Goal: Information Seeking & Learning: Compare options

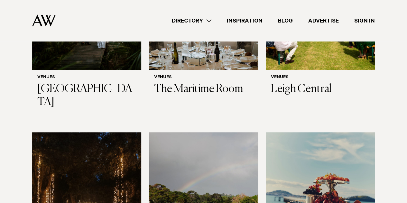
scroll to position [2728, 0]
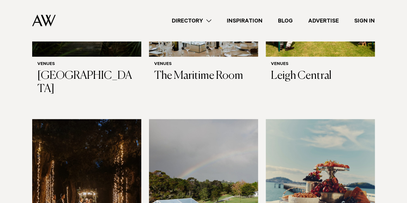
drag, startPoint x: 97, startPoint y: 114, endPoint x: 93, endPoint y: 115, distance: 4.0
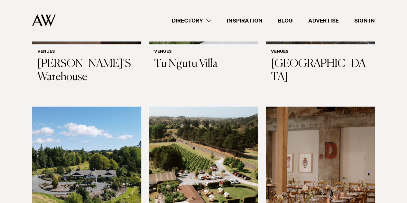
scroll to position [3158, 0]
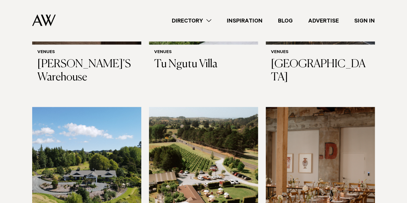
click at [189, 124] on img at bounding box center [203, 180] width 109 height 146
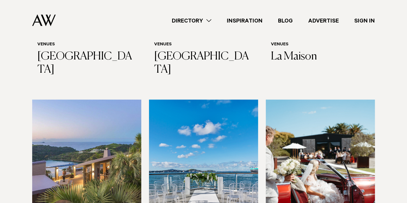
scroll to position [1897, 0]
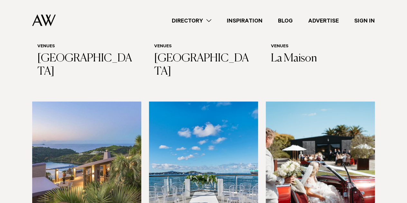
click at [71, 128] on img at bounding box center [86, 175] width 109 height 146
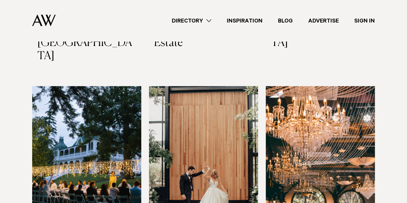
scroll to position [848, 0]
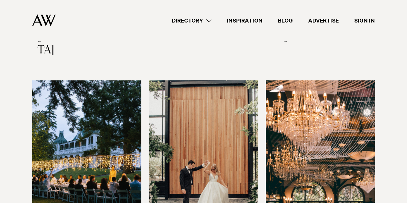
drag, startPoint x: 297, startPoint y: 128, endPoint x: 290, endPoint y: 157, distance: 29.8
click at [290, 157] on img at bounding box center [320, 153] width 109 height 146
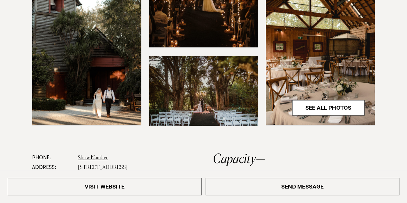
scroll to position [225, 0]
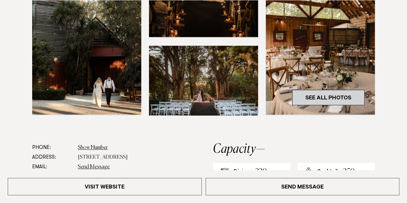
click at [335, 97] on link "See All Photos" at bounding box center [328, 97] width 72 height 15
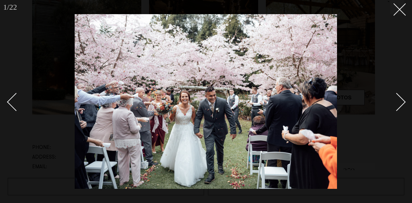
click at [398, 104] on div "Next slide" at bounding box center [396, 102] width 18 height 18
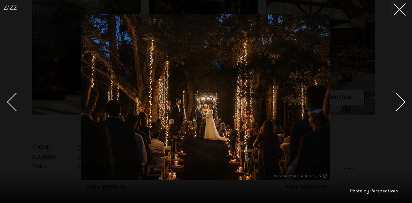
click at [398, 104] on div "Next slide" at bounding box center [396, 102] width 18 height 18
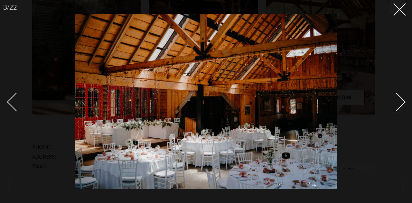
click at [399, 104] on div "Next slide" at bounding box center [396, 102] width 18 height 18
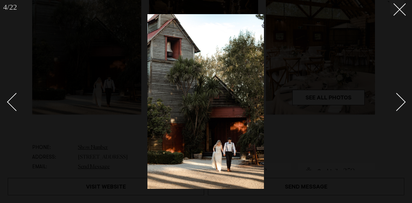
click at [399, 104] on div "Next slide" at bounding box center [396, 102] width 18 height 18
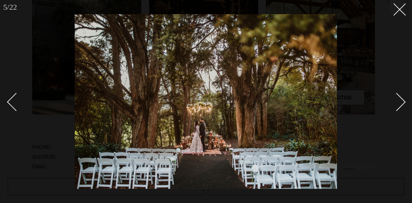
click at [399, 104] on div "Next slide" at bounding box center [396, 102] width 18 height 18
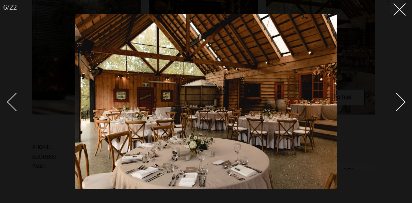
click at [399, 104] on div "Next slide" at bounding box center [396, 102] width 18 height 18
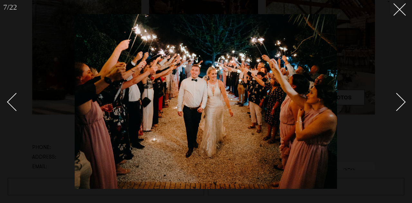
click at [399, 104] on div "Next slide" at bounding box center [396, 102] width 18 height 18
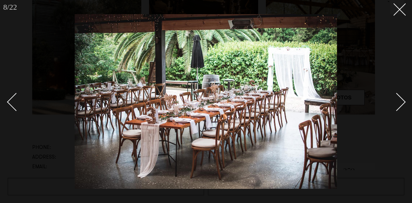
click at [399, 104] on div "Next slide" at bounding box center [396, 102] width 18 height 18
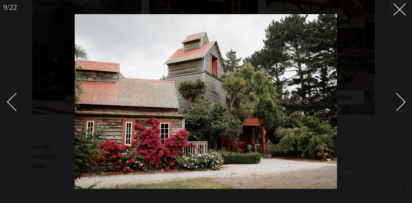
click at [399, 104] on div "Next slide" at bounding box center [396, 102] width 18 height 18
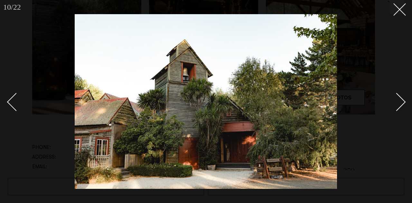
click at [399, 104] on div "Next slide" at bounding box center [396, 102] width 18 height 18
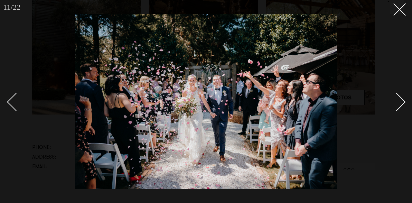
click at [399, 104] on div "Next slide" at bounding box center [396, 102] width 18 height 18
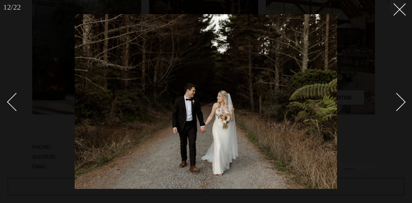
click at [399, 104] on div "Next slide" at bounding box center [396, 102] width 18 height 18
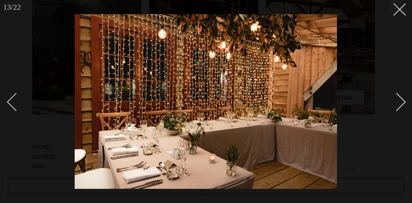
click at [399, 104] on div "Next slide" at bounding box center [396, 102] width 18 height 18
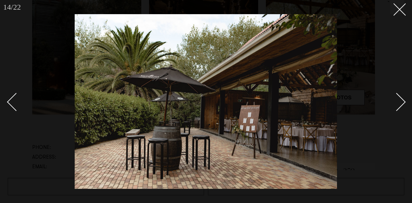
click at [399, 104] on div "Next slide" at bounding box center [396, 102] width 18 height 18
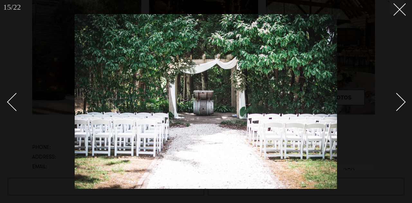
click at [399, 104] on div "Next slide" at bounding box center [396, 102] width 18 height 18
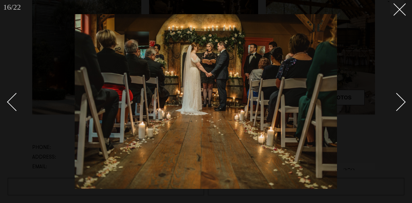
click at [399, 104] on div "Next slide" at bounding box center [396, 102] width 18 height 18
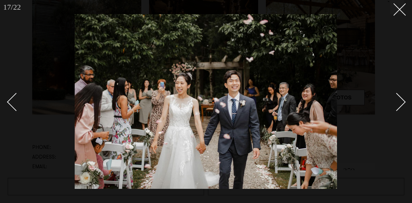
click at [399, 104] on div "Next slide" at bounding box center [396, 102] width 18 height 18
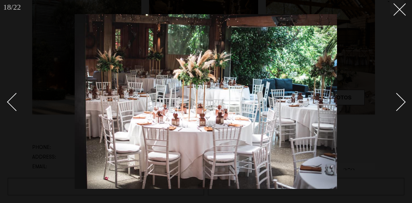
click at [399, 104] on div "Next slide" at bounding box center [396, 102] width 18 height 18
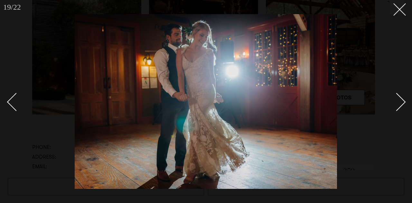
click at [399, 104] on div "Next slide" at bounding box center [396, 102] width 18 height 18
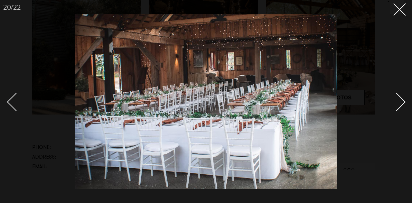
click at [399, 104] on div "Next slide" at bounding box center [396, 102] width 18 height 18
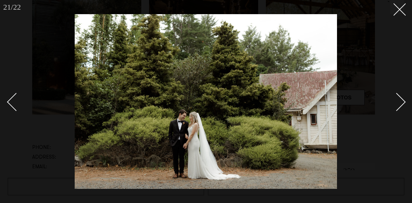
click at [399, 104] on div "Next slide" at bounding box center [396, 102] width 18 height 18
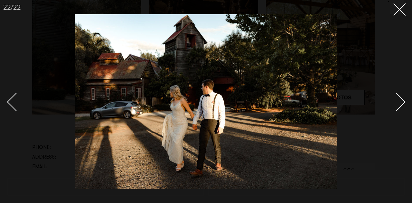
click at [399, 104] on div "Next slide" at bounding box center [396, 102] width 18 height 18
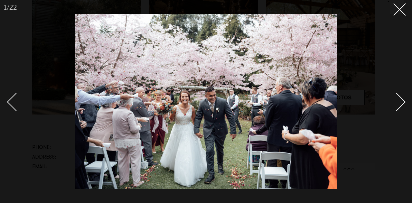
click at [395, 6] on icon at bounding box center [397, 7] width 8 height 8
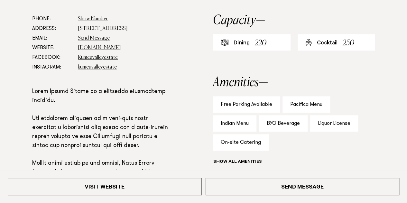
scroll to position [386, 0]
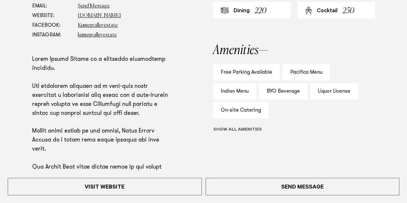
click at [251, 130] on button "Show all" at bounding box center [249, 130] width 73 height 7
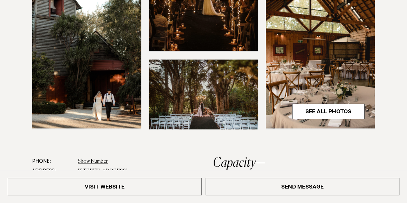
scroll to position [257, 0]
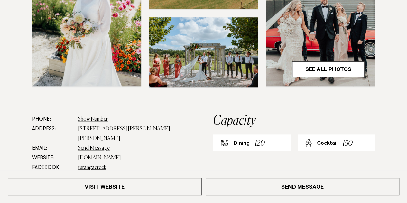
scroll to position [254, 0]
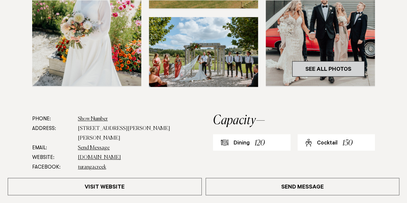
click at [315, 67] on link "See All Photos" at bounding box center [328, 68] width 72 height 15
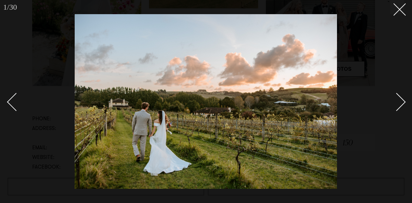
click at [399, 104] on div "Next slide" at bounding box center [396, 102] width 18 height 18
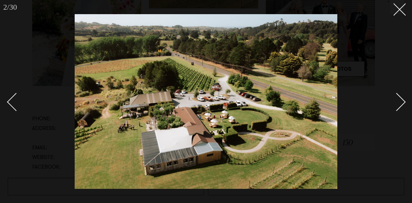
click at [397, 103] on div "Next slide" at bounding box center [396, 102] width 18 height 18
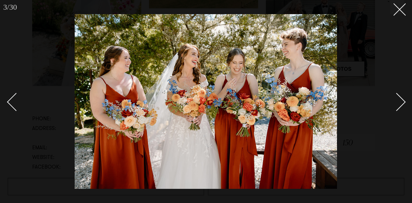
click at [397, 103] on div "Next slide" at bounding box center [396, 102] width 18 height 18
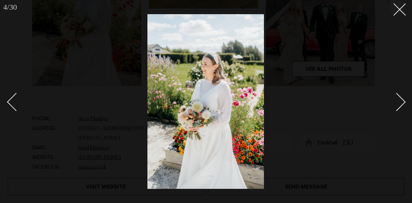
click at [397, 103] on div "Next slide" at bounding box center [396, 102] width 18 height 18
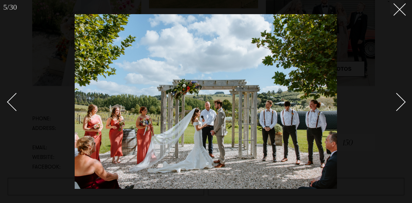
click at [397, 103] on div "Next slide" at bounding box center [396, 102] width 18 height 18
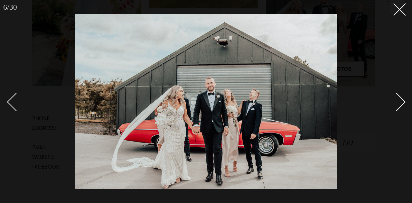
click at [397, 103] on div "Next slide" at bounding box center [396, 102] width 18 height 18
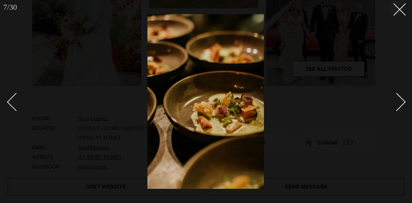
click at [397, 103] on div "Next slide" at bounding box center [396, 102] width 18 height 18
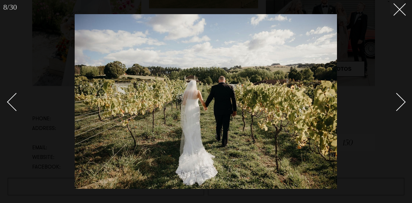
click at [398, 103] on div "Next slide" at bounding box center [396, 102] width 18 height 18
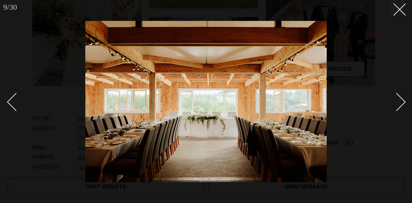
click at [398, 103] on div "Next slide" at bounding box center [396, 102] width 18 height 18
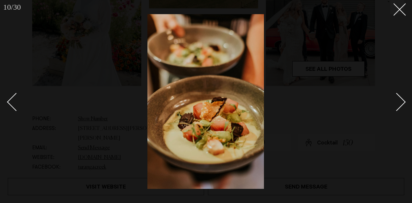
click at [398, 103] on div "Next slide" at bounding box center [396, 102] width 18 height 18
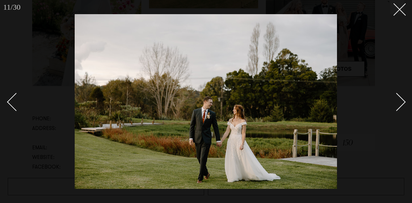
click at [398, 103] on div "Next slide" at bounding box center [396, 102] width 18 height 18
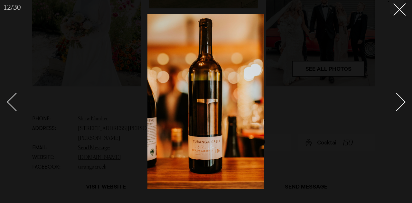
click at [398, 103] on div "Next slide" at bounding box center [396, 102] width 18 height 18
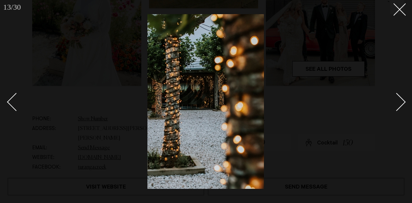
click at [398, 103] on div "Next slide" at bounding box center [396, 102] width 18 height 18
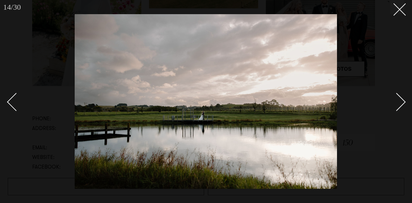
click at [398, 103] on div "Next slide" at bounding box center [396, 102] width 18 height 18
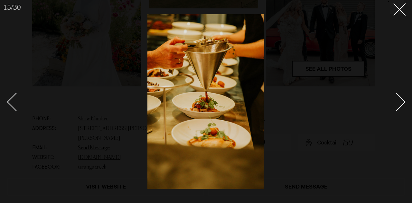
click at [398, 103] on div "Next slide" at bounding box center [396, 102] width 18 height 18
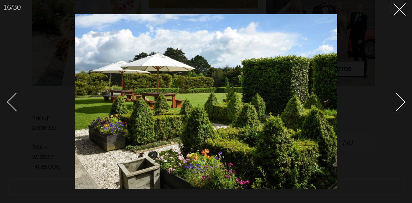
click at [398, 103] on div "Next slide" at bounding box center [396, 102] width 18 height 18
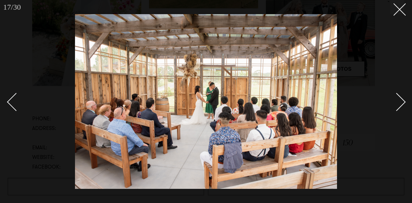
click at [398, 103] on div "Next slide" at bounding box center [396, 102] width 18 height 18
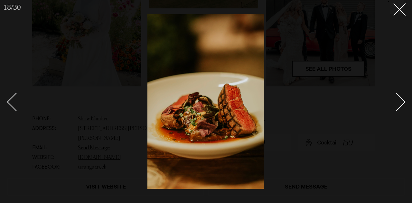
click at [398, 103] on div "Next slide" at bounding box center [396, 102] width 18 height 18
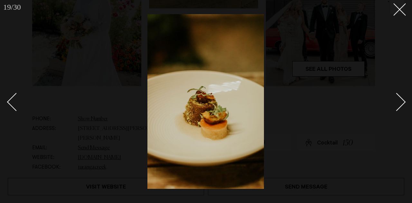
click at [398, 103] on div "Next slide" at bounding box center [396, 102] width 18 height 18
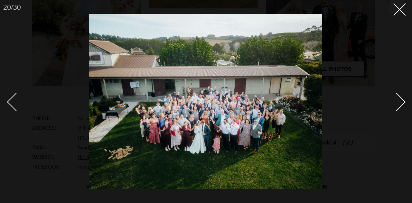
click at [398, 103] on div "Next slide" at bounding box center [396, 102] width 18 height 18
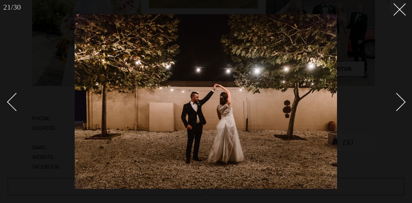
click at [398, 103] on div "Next slide" at bounding box center [396, 102] width 18 height 18
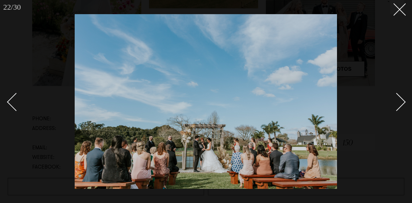
click at [398, 103] on div "Next slide" at bounding box center [396, 102] width 18 height 18
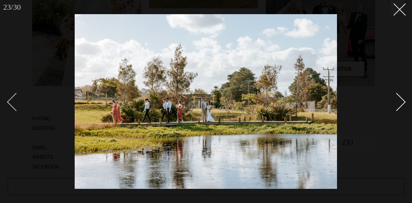
click at [12, 102] on div "Previous slide" at bounding box center [16, 102] width 18 height 18
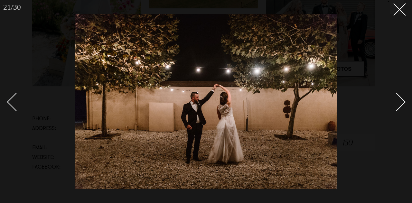
click at [402, 103] on div "Next slide" at bounding box center [396, 102] width 18 height 18
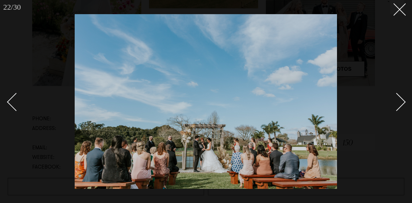
click at [401, 103] on div "Next slide" at bounding box center [396, 102] width 18 height 18
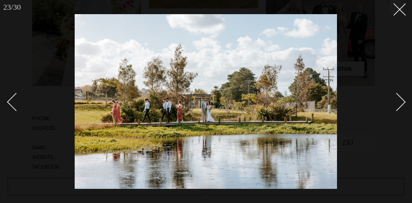
click at [400, 103] on div "Next slide" at bounding box center [396, 102] width 18 height 18
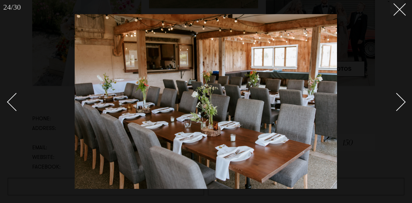
click at [399, 104] on div "Next slide" at bounding box center [396, 102] width 18 height 18
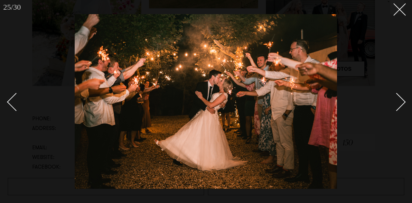
click at [396, 104] on div "Next slide" at bounding box center [396, 102] width 18 height 18
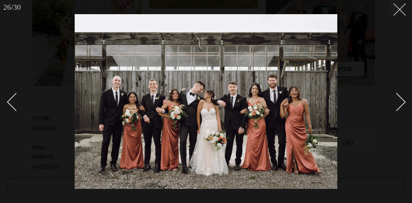
click at [398, 10] on icon at bounding box center [397, 7] width 8 height 8
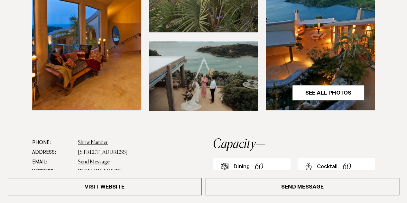
scroll to position [233, 0]
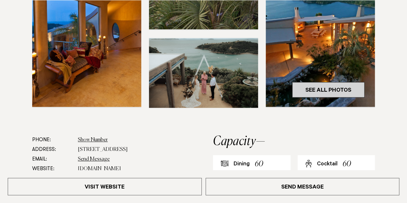
click at [313, 86] on link "See All Photos" at bounding box center [328, 89] width 72 height 15
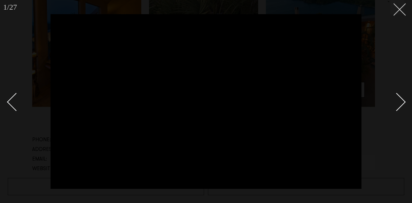
click at [400, 9] on line at bounding box center [399, 10] width 12 height 12
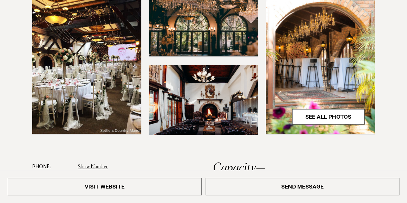
scroll to position [229, 0]
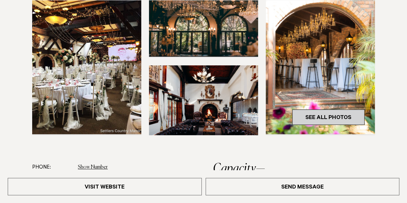
click at [334, 109] on link "See All Photos" at bounding box center [328, 116] width 72 height 15
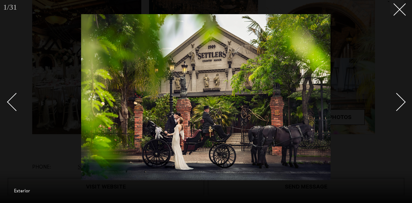
click at [400, 105] on div "Next slide" at bounding box center [396, 102] width 18 height 18
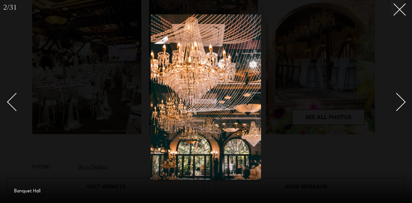
click at [400, 105] on div "Next slide" at bounding box center [396, 102] width 18 height 18
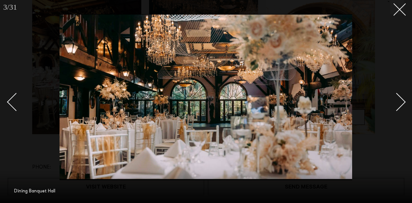
click at [398, 107] on div "Next slide" at bounding box center [396, 102] width 18 height 18
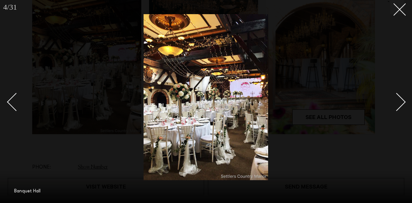
click at [398, 106] on div "Next slide" at bounding box center [396, 102] width 18 height 18
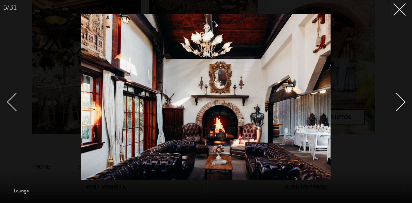
click at [398, 106] on div "Next slide" at bounding box center [396, 102] width 18 height 18
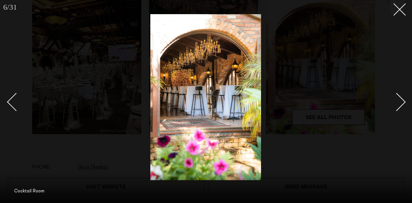
click at [398, 106] on div "Next slide" at bounding box center [396, 102] width 18 height 18
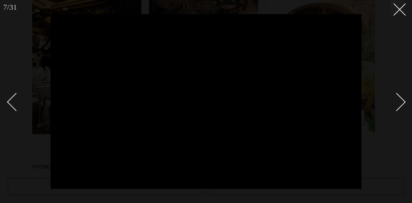
click at [401, 103] on div "Next slide" at bounding box center [396, 102] width 18 height 18
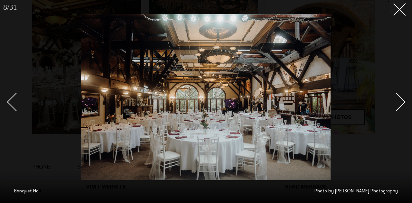
click at [401, 104] on div "Next slide" at bounding box center [396, 102] width 18 height 18
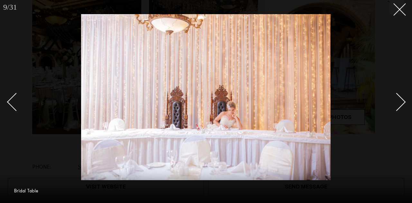
click at [401, 106] on link at bounding box center [393, 102] width 23 height 32
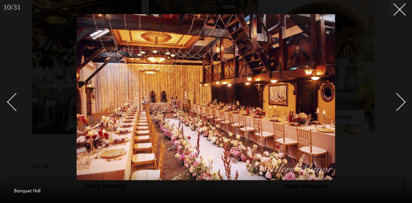
click at [401, 108] on link at bounding box center [393, 102] width 23 height 32
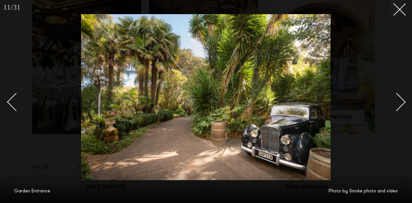
click at [400, 109] on link at bounding box center [393, 102] width 23 height 32
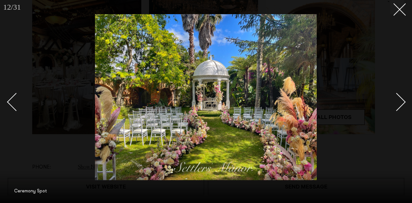
click at [398, 105] on div "Next slide" at bounding box center [396, 102] width 18 height 18
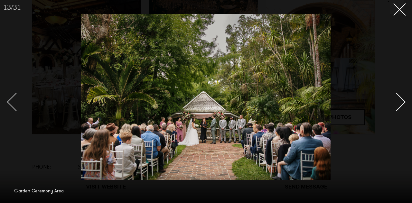
click at [21, 100] on div "Previous slide" at bounding box center [16, 102] width 18 height 18
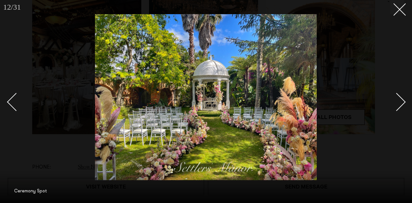
click at [400, 102] on div "Next slide" at bounding box center [396, 102] width 18 height 18
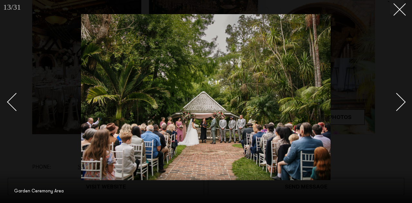
click at [400, 102] on div "Next slide" at bounding box center [396, 102] width 18 height 18
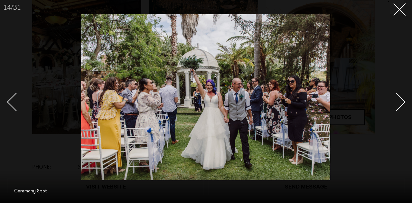
click at [394, 98] on div "Next slide" at bounding box center [396, 102] width 18 height 18
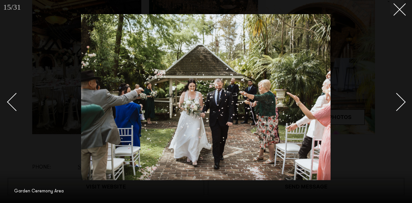
click at [393, 101] on div "Next slide" at bounding box center [396, 102] width 18 height 18
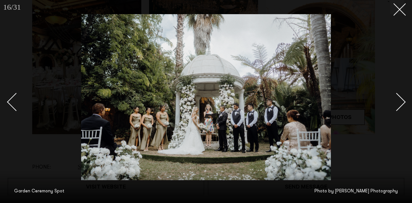
click at [399, 101] on div "Next slide" at bounding box center [396, 102] width 18 height 18
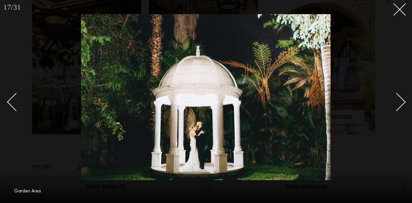
click at [399, 104] on div "Next slide" at bounding box center [396, 102] width 18 height 18
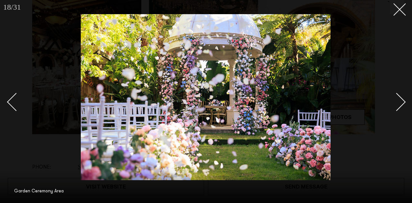
click at [399, 103] on div "Next slide" at bounding box center [396, 102] width 18 height 18
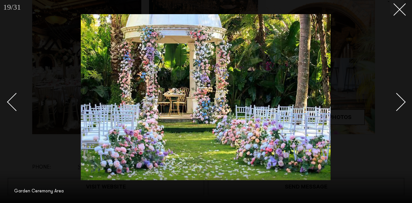
click at [399, 104] on div "Next slide" at bounding box center [396, 102] width 18 height 18
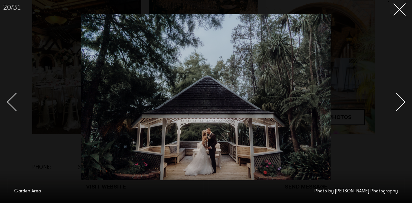
click at [398, 105] on div "Next slide" at bounding box center [396, 102] width 18 height 18
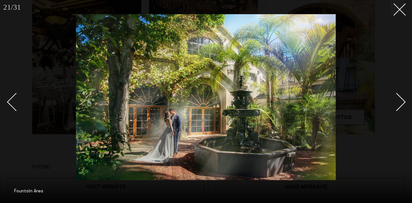
click at [399, 106] on div "Next slide" at bounding box center [396, 102] width 18 height 18
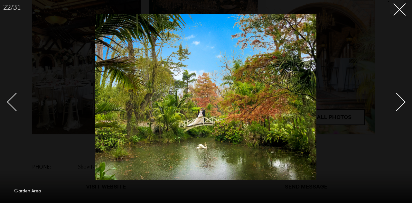
click at [400, 103] on div "Next slide" at bounding box center [396, 102] width 18 height 18
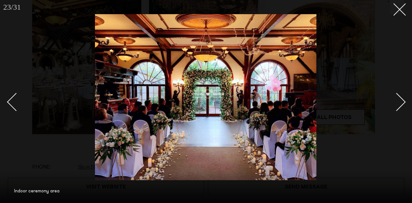
click at [400, 103] on div "Next slide" at bounding box center [396, 102] width 18 height 18
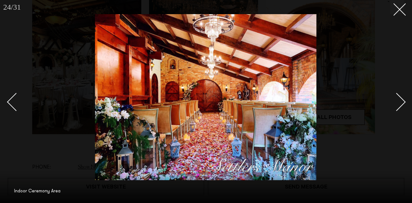
click at [400, 103] on div "Next slide" at bounding box center [396, 102] width 18 height 18
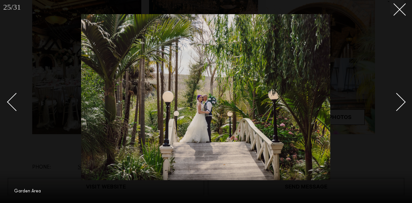
click at [400, 103] on div "Next slide" at bounding box center [396, 102] width 18 height 18
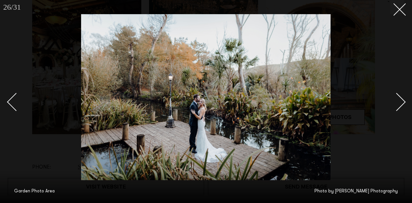
click at [400, 103] on div "Next slide" at bounding box center [396, 102] width 18 height 18
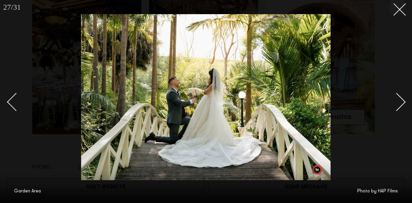
click at [400, 103] on div "Next slide" at bounding box center [396, 102] width 18 height 18
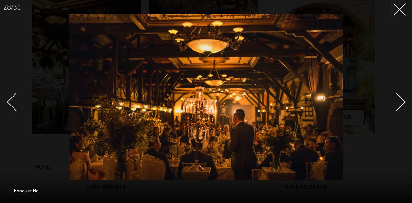
click at [398, 103] on div "Next slide" at bounding box center [396, 102] width 18 height 18
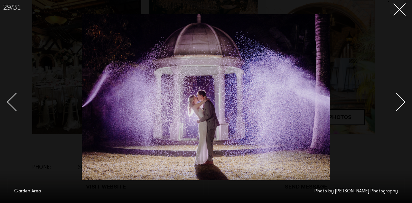
click at [397, 103] on div "Next slide" at bounding box center [396, 102] width 18 height 18
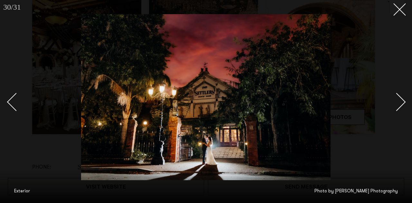
click at [397, 103] on div "Next slide" at bounding box center [396, 102] width 18 height 18
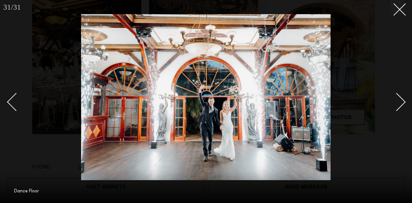
click at [396, 103] on div "Next slide" at bounding box center [396, 102] width 18 height 18
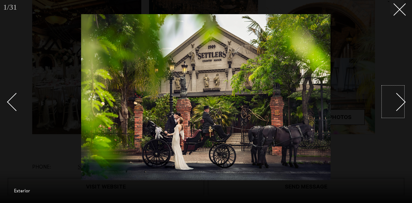
click at [407, 103] on div at bounding box center [206, 101] width 412 height 203
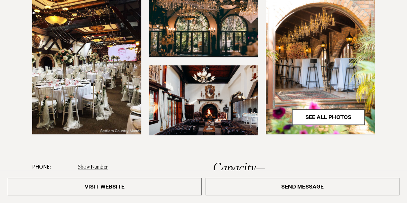
click at [230, 78] on img at bounding box center [203, 100] width 109 height 70
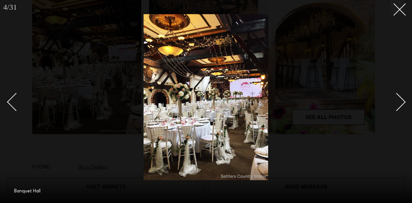
click at [12, 110] on link at bounding box center [19, 102] width 23 height 32
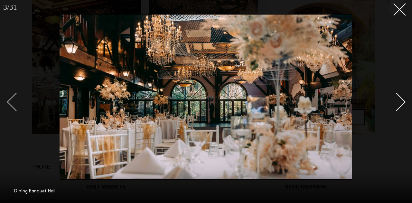
click at [9, 103] on div "Previous slide" at bounding box center [16, 102] width 18 height 18
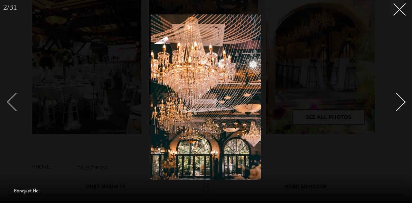
click at [9, 103] on div "Previous slide" at bounding box center [16, 102] width 18 height 18
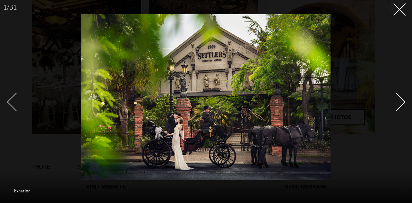
click at [9, 103] on div "Previous slide" at bounding box center [16, 102] width 18 height 18
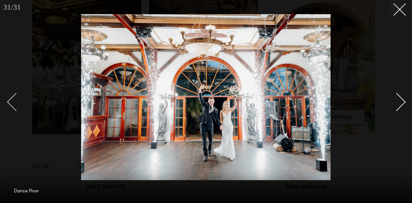
click at [9, 103] on div "Previous slide" at bounding box center [16, 102] width 18 height 18
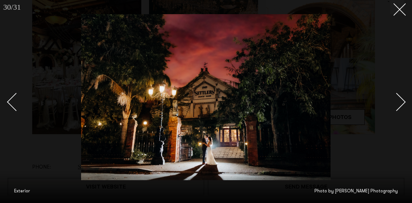
click at [393, 103] on div "Next slide" at bounding box center [396, 102] width 18 height 18
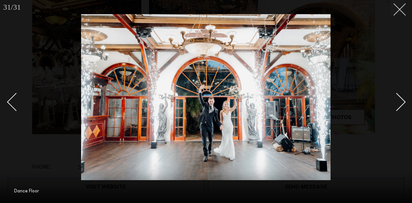
click at [395, 11] on button at bounding box center [397, 7] width 14 height 14
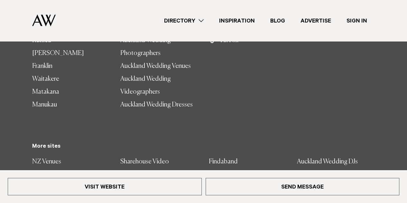
scroll to position [1042, 0]
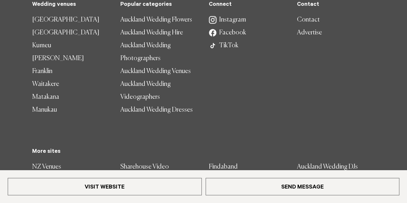
click at [177, 104] on link "Auckland Wedding Dresses" at bounding box center [159, 110] width 78 height 13
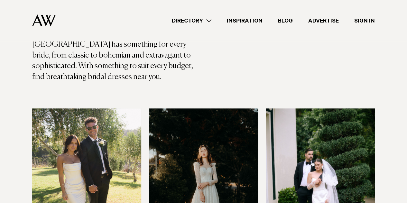
scroll to position [128, 0]
